Goal: Check status: Check status

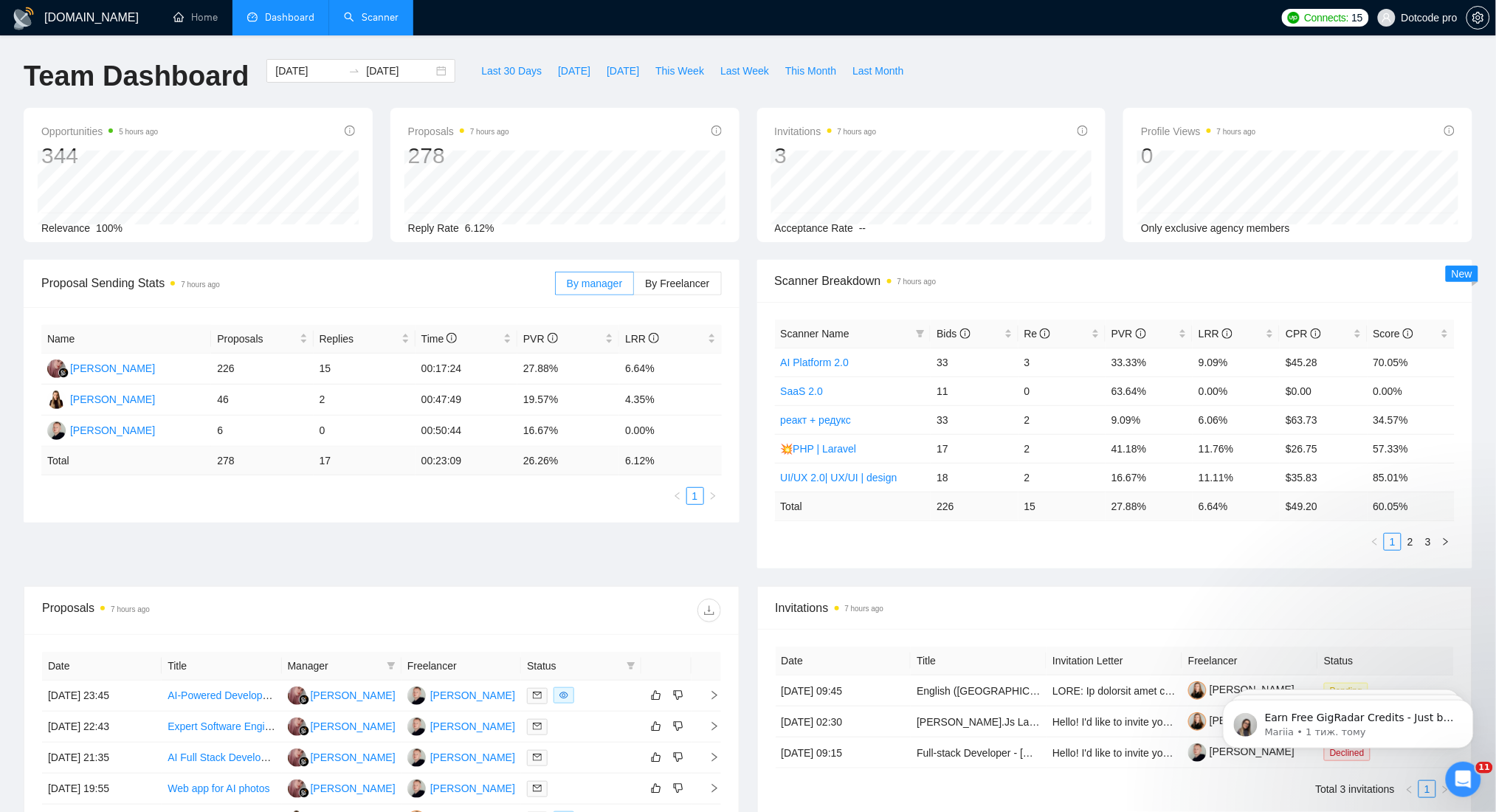
click at [344, 17] on link "Scanner" at bounding box center [371, 17] width 55 height 13
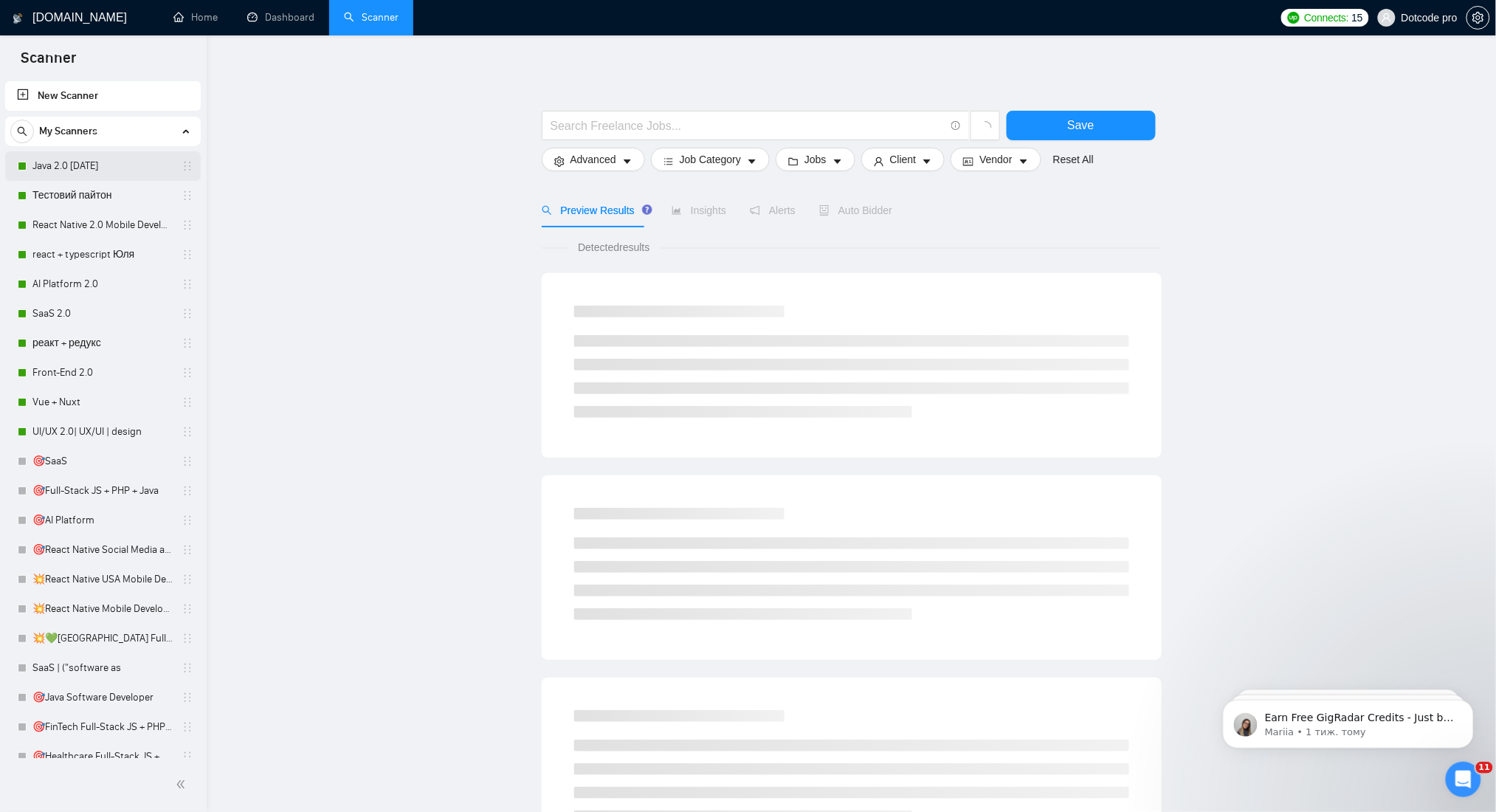
click at [34, 175] on link "Java 2.0 [DATE]" at bounding box center [103, 165] width 140 height 30
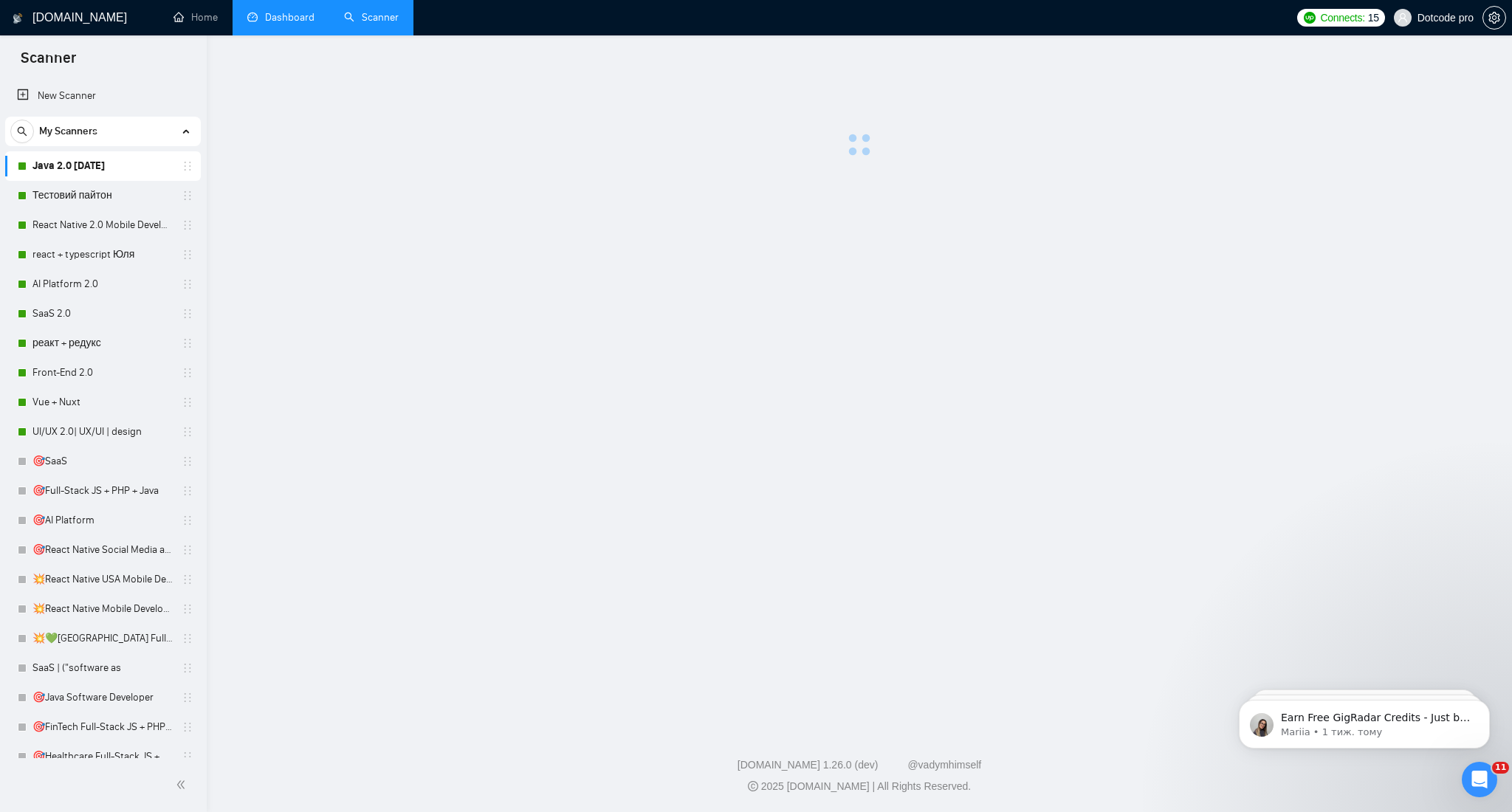
click at [308, 17] on link "Dashboard" at bounding box center [281, 17] width 67 height 13
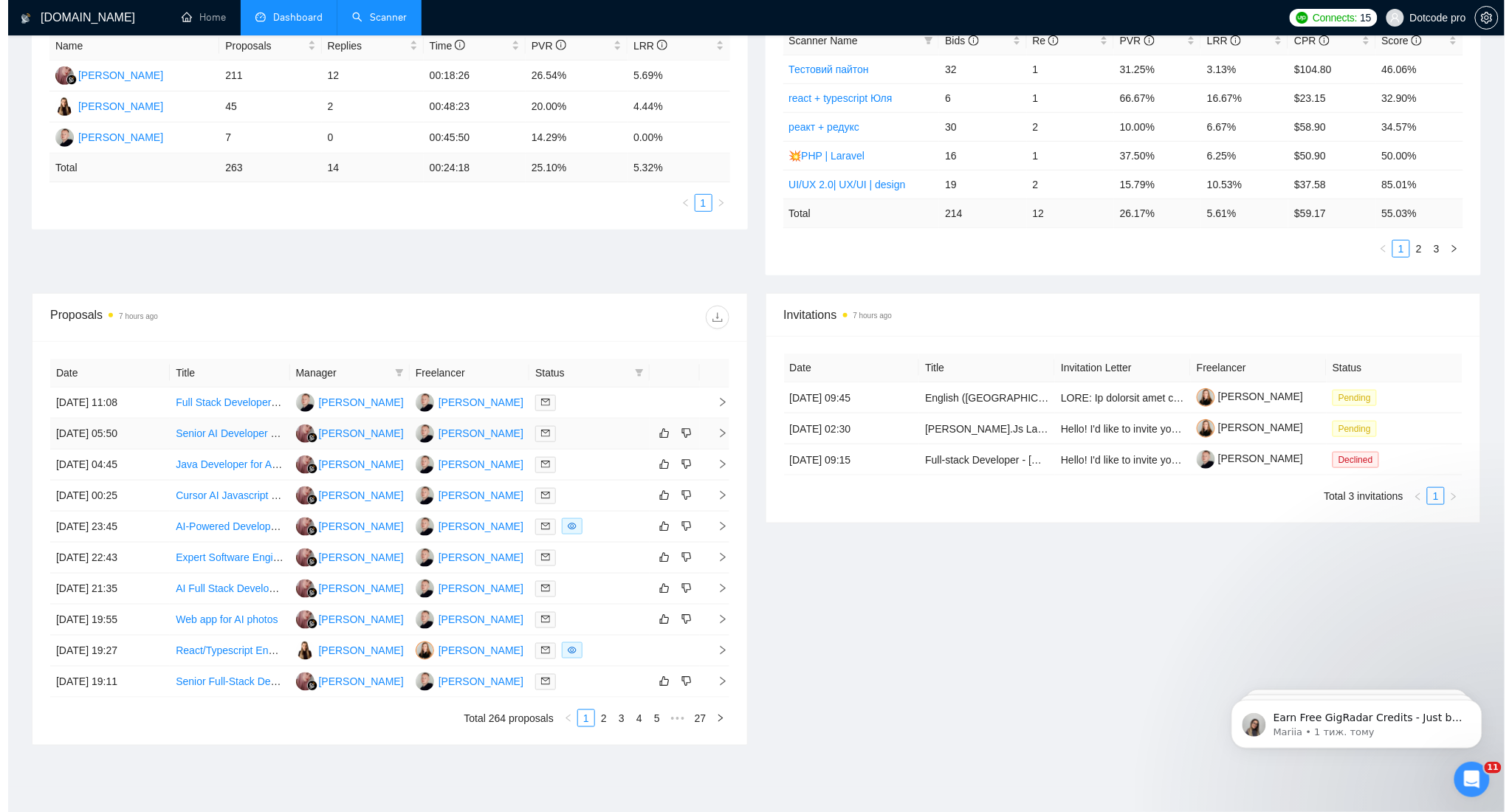
scroll to position [295, 0]
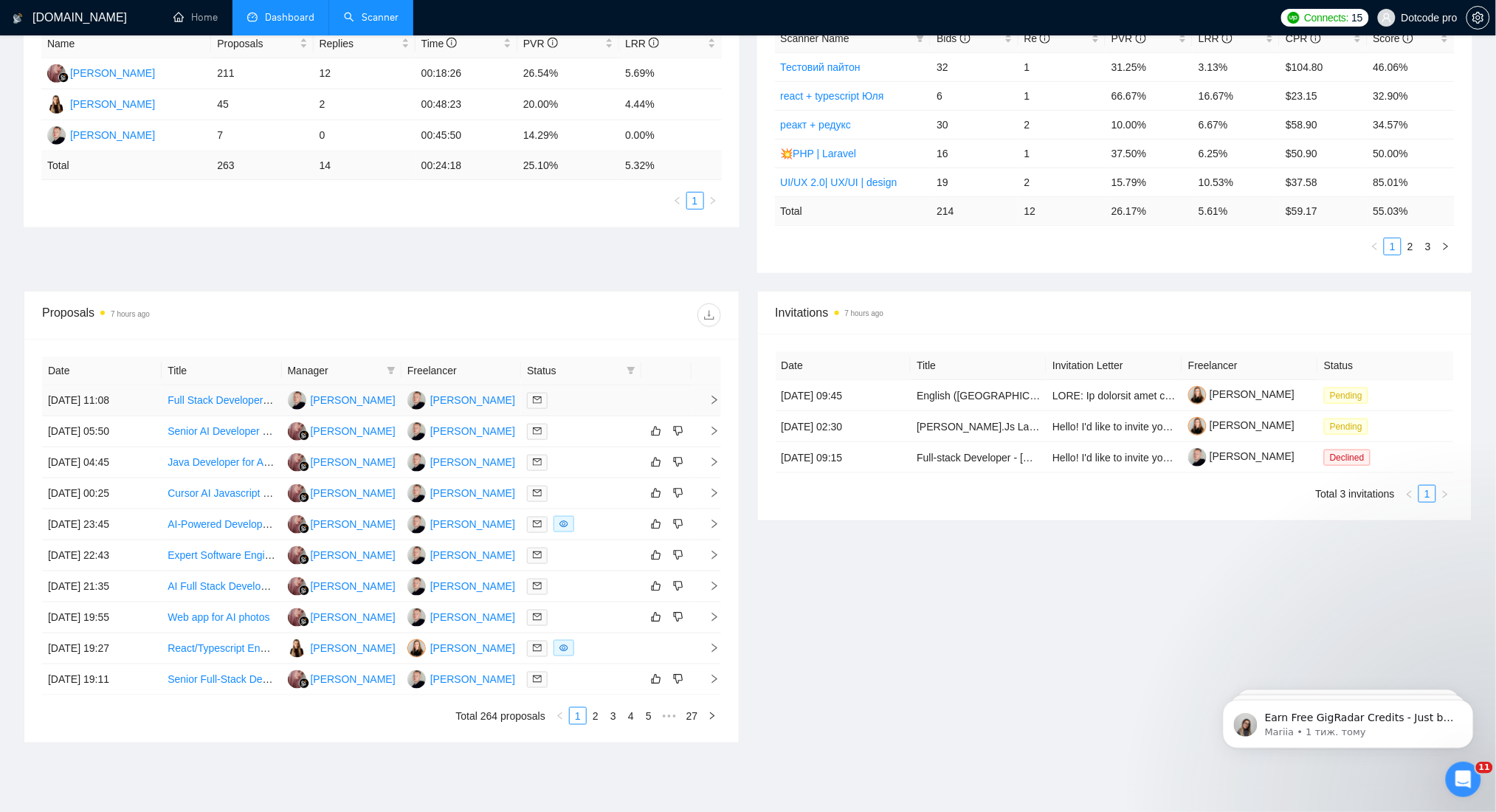
click at [150, 395] on td "[DATE] 11:08" at bounding box center [102, 401] width 119 height 31
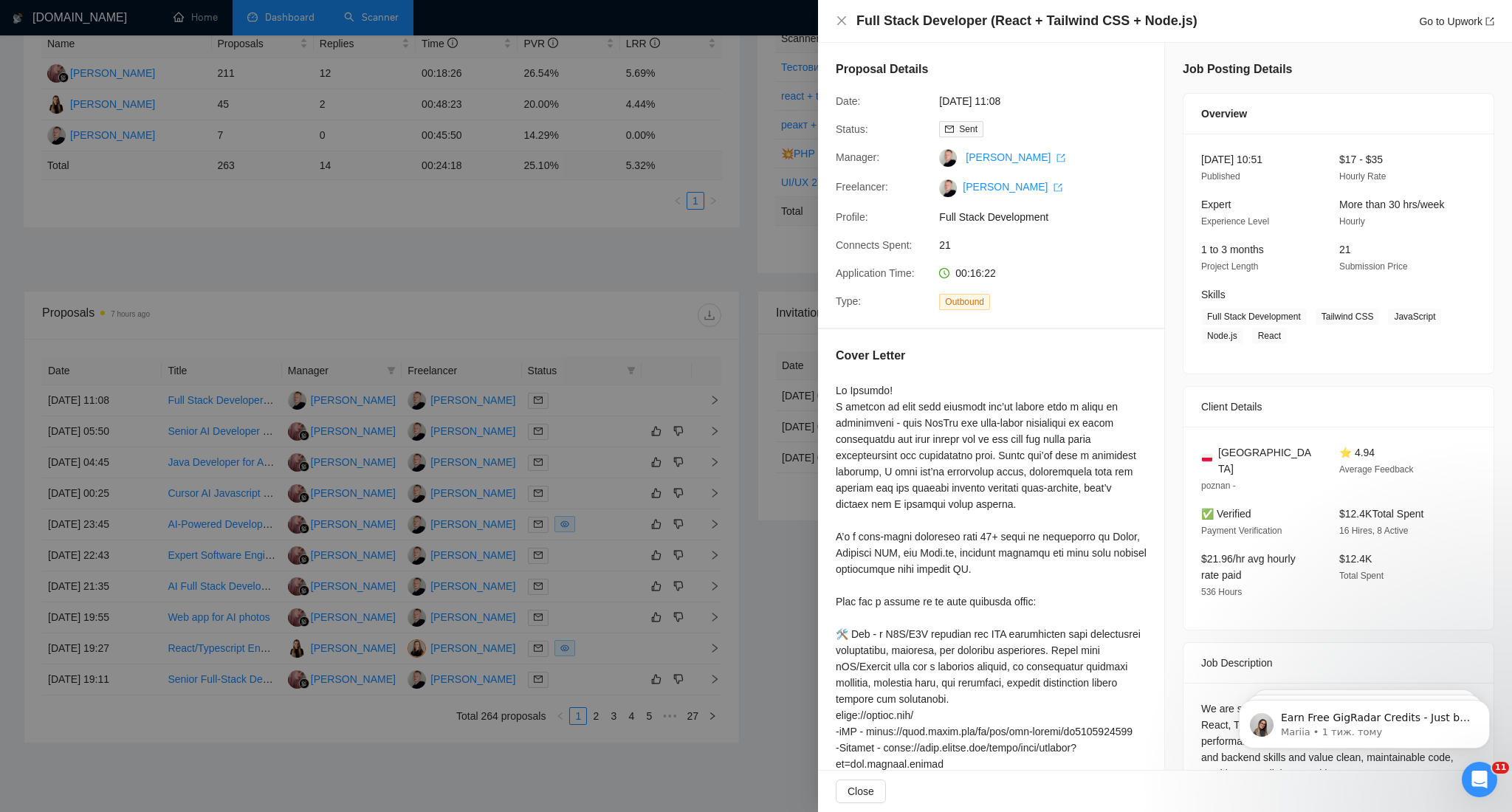
scroll to position [252, 0]
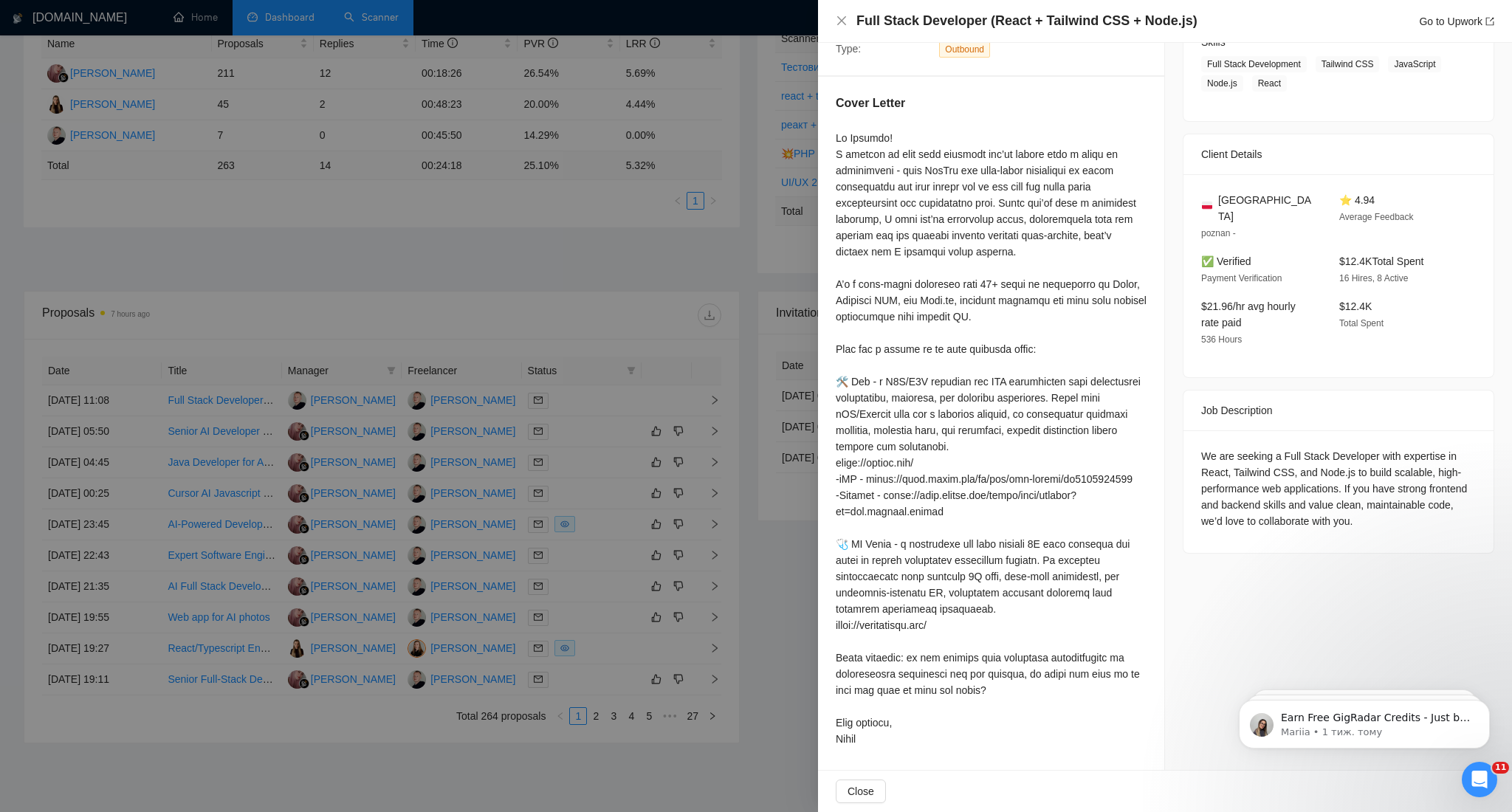
click at [481, 238] on div at bounding box center [756, 406] width 1512 height 812
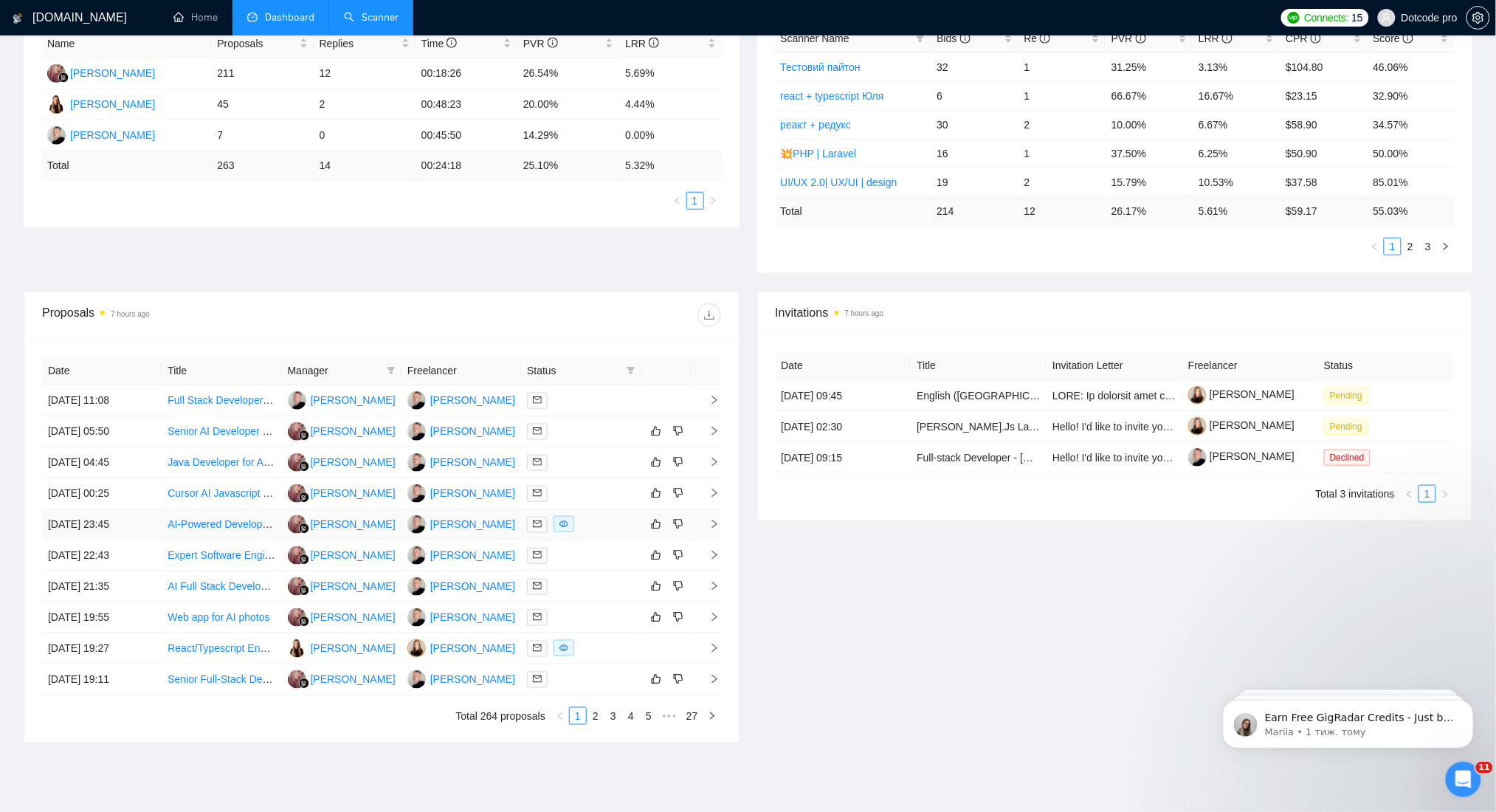
click at [152, 522] on td "[DATE] 23:45" at bounding box center [102, 524] width 119 height 31
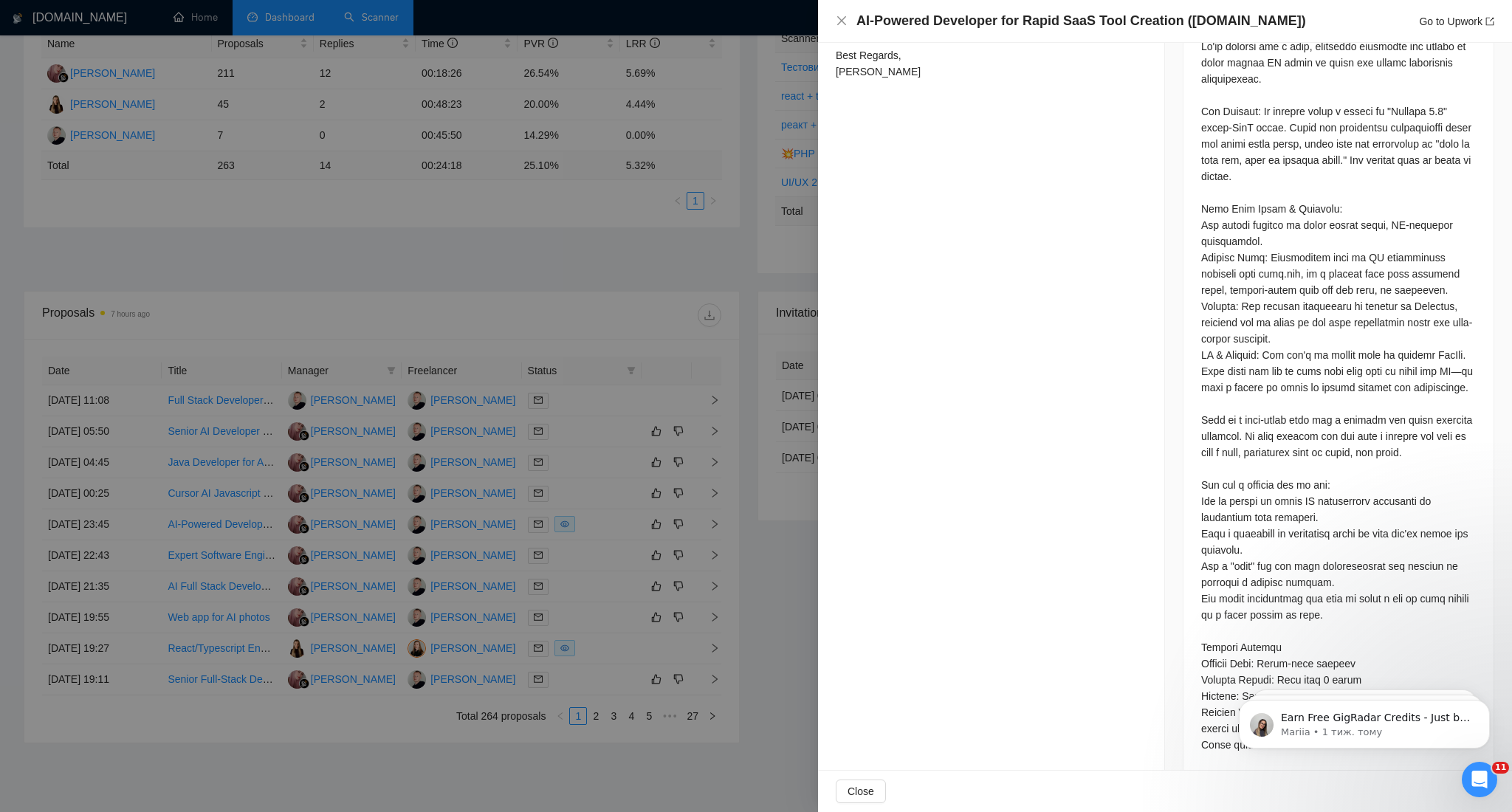
scroll to position [745, 0]
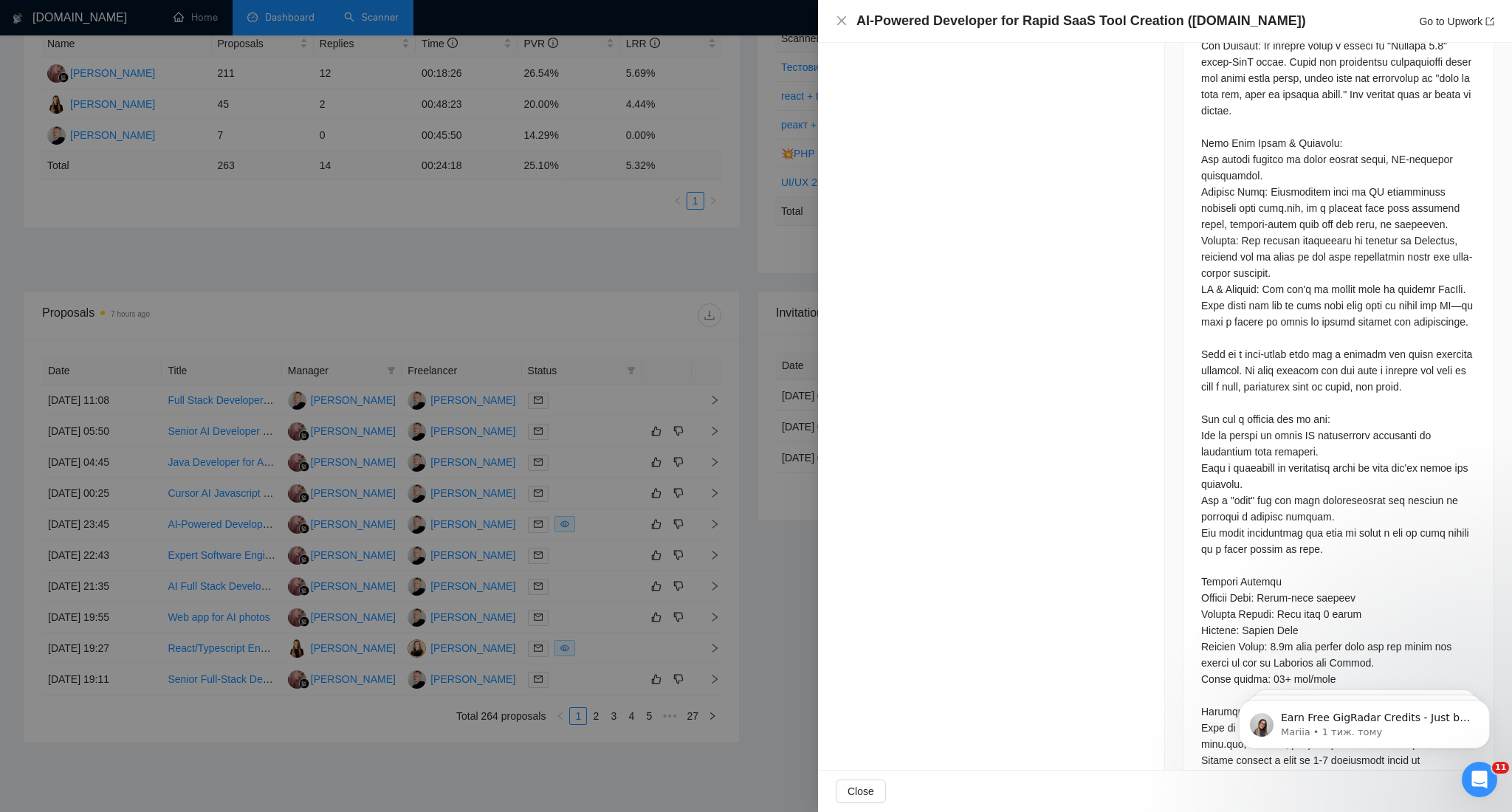
click at [412, 217] on div at bounding box center [756, 406] width 1512 height 812
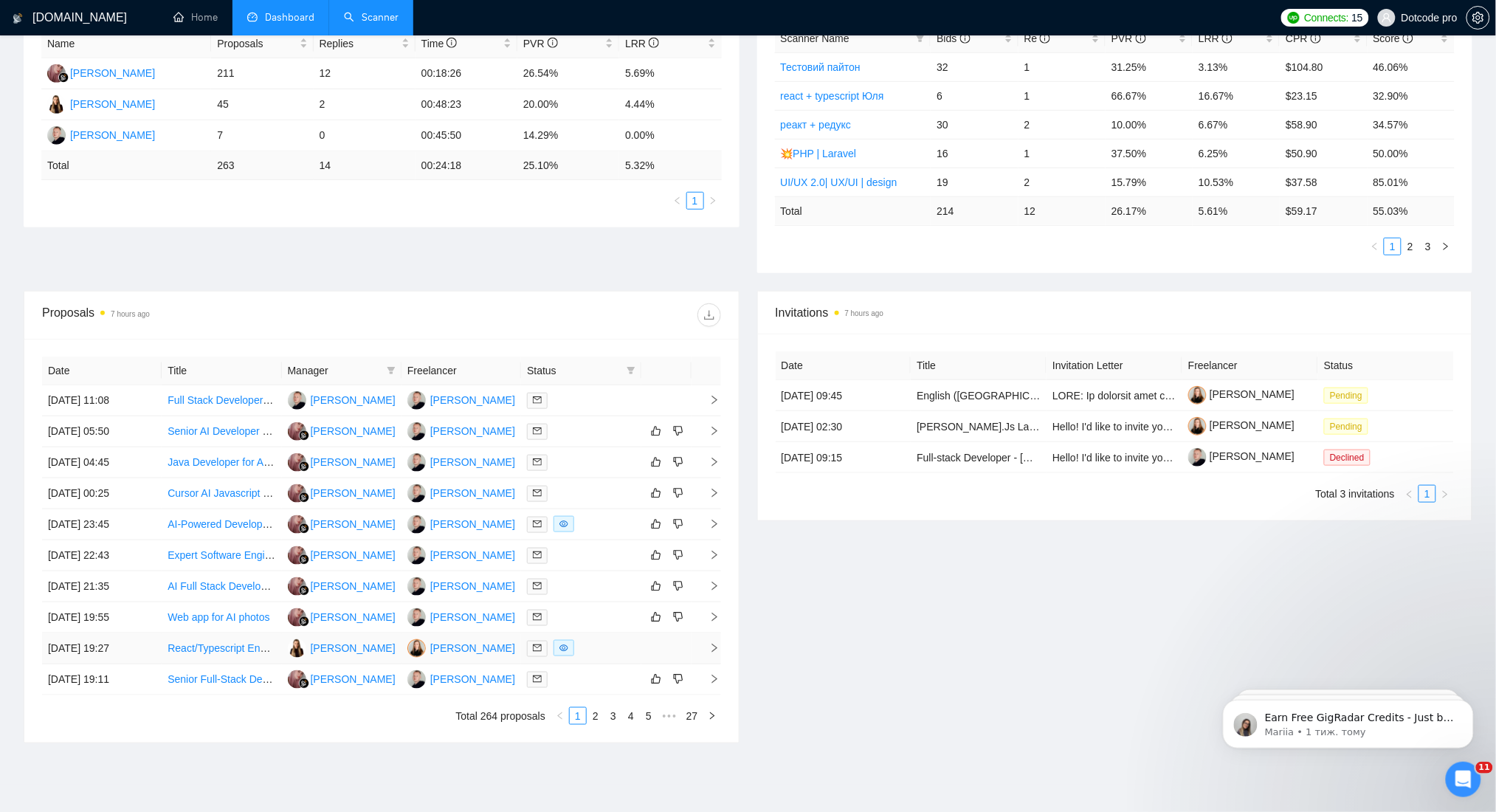
click at [152, 647] on td "[DATE] 19:27" at bounding box center [102, 648] width 119 height 31
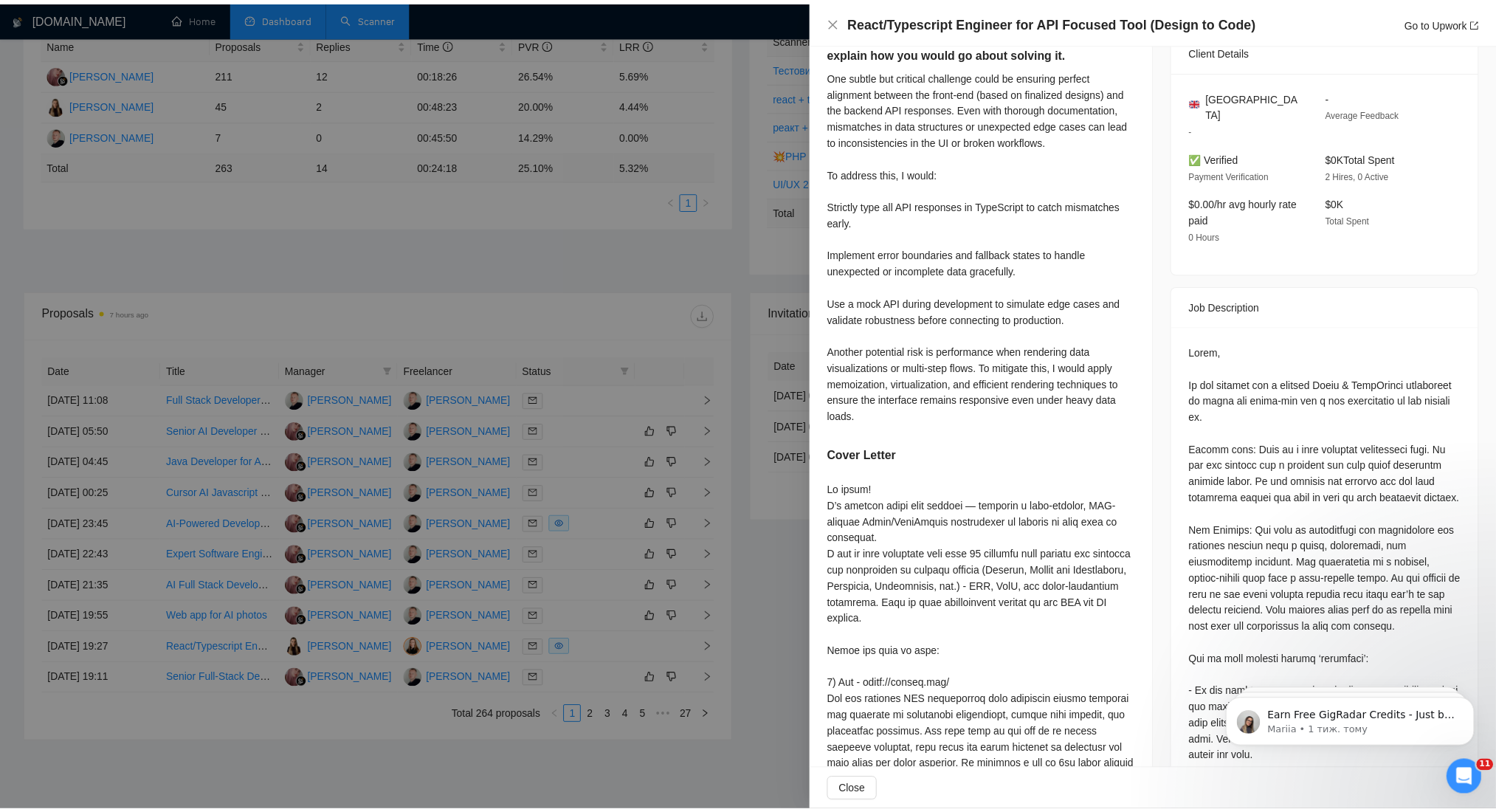
scroll to position [252, 0]
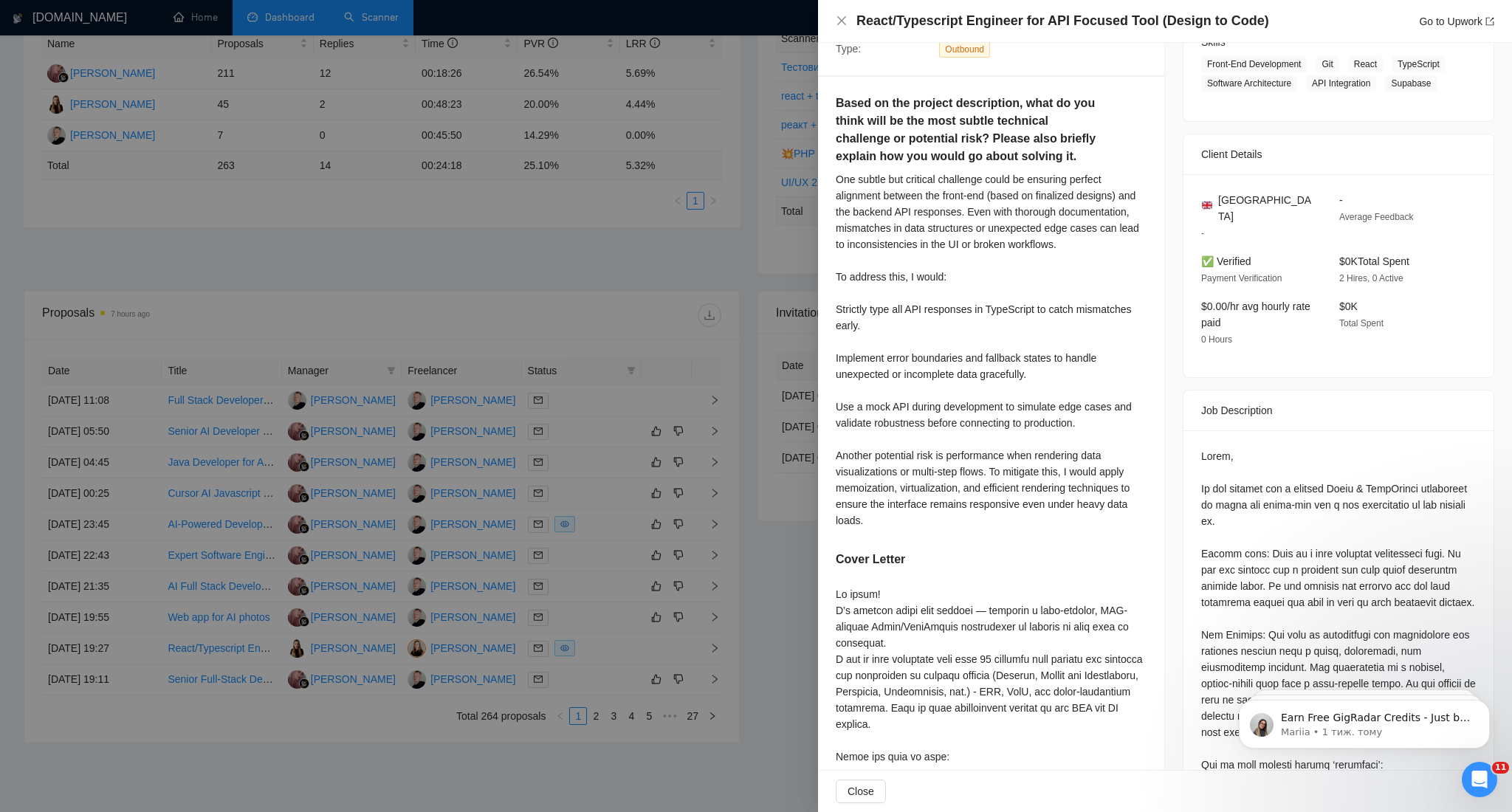
click at [620, 215] on div at bounding box center [756, 406] width 1512 height 812
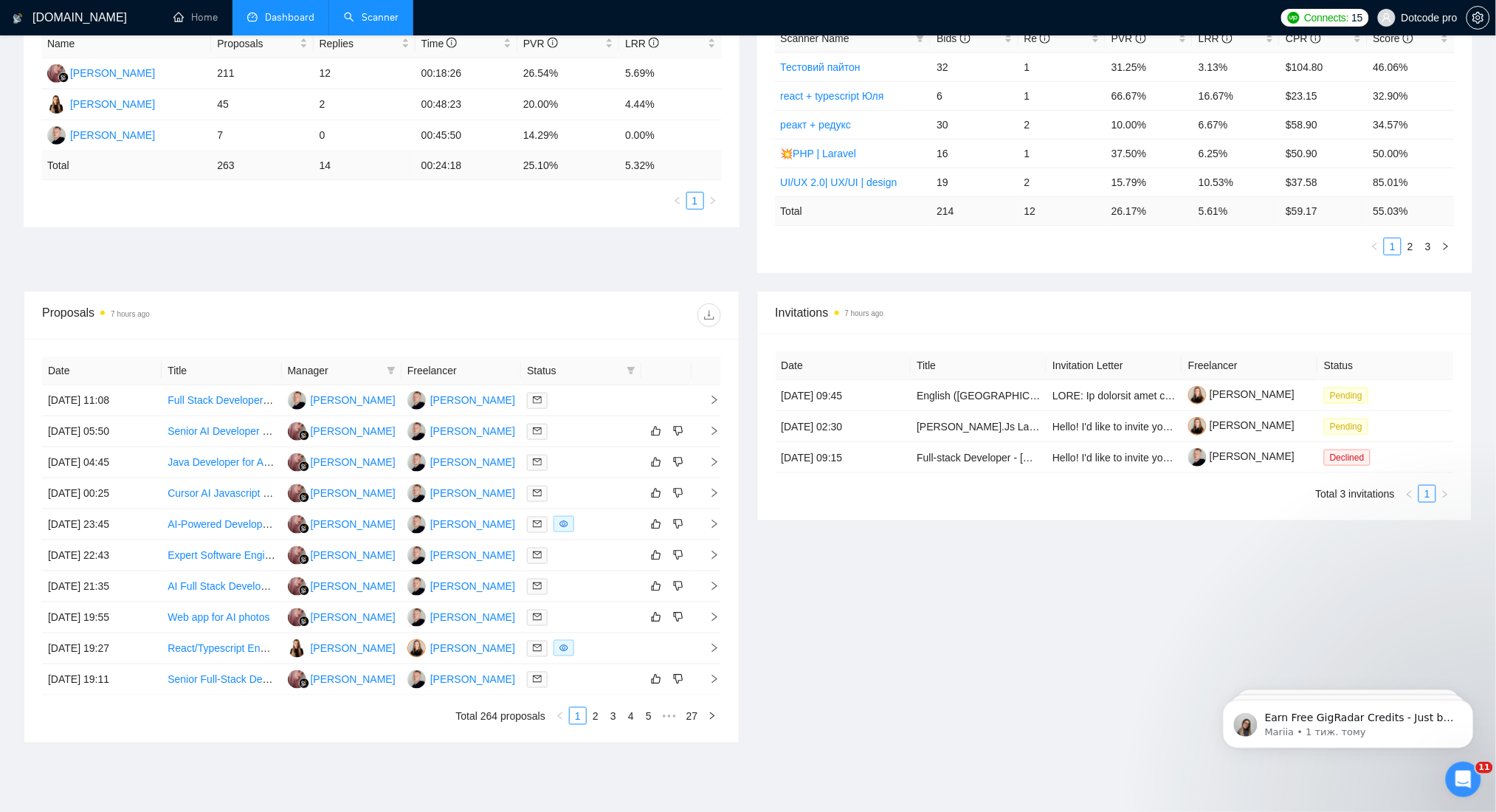
scroll to position [0, 0]
